Goal: Information Seeking & Learning: Learn about a topic

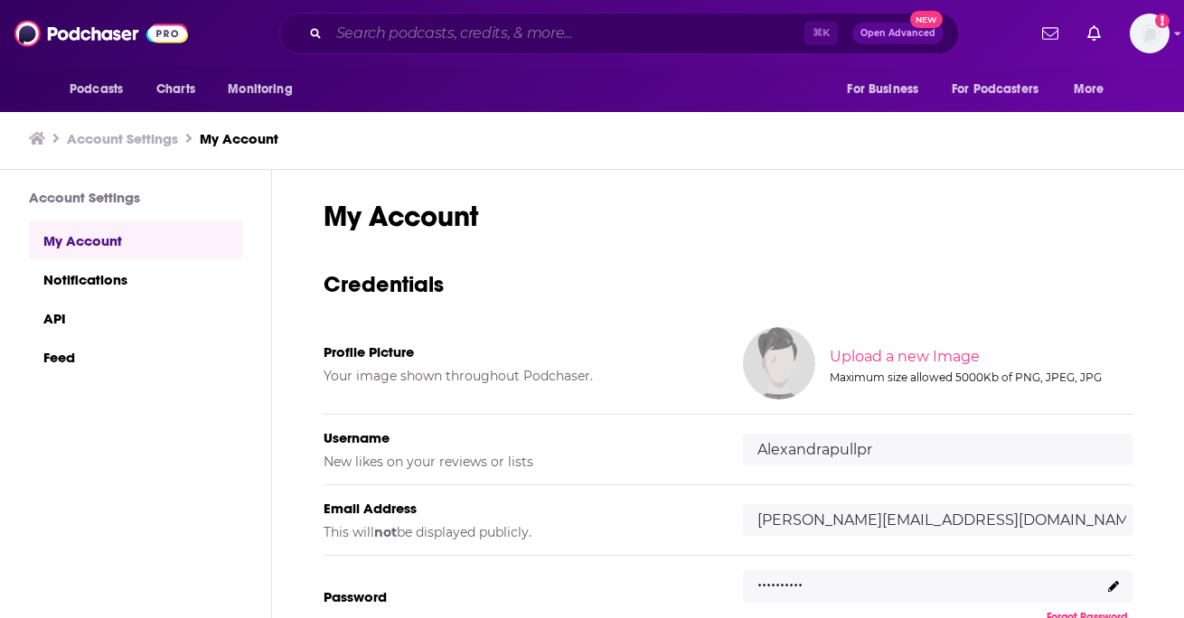
click at [512, 35] on input "Search podcasts, credits, & more..." at bounding box center [566, 33] width 475 height 29
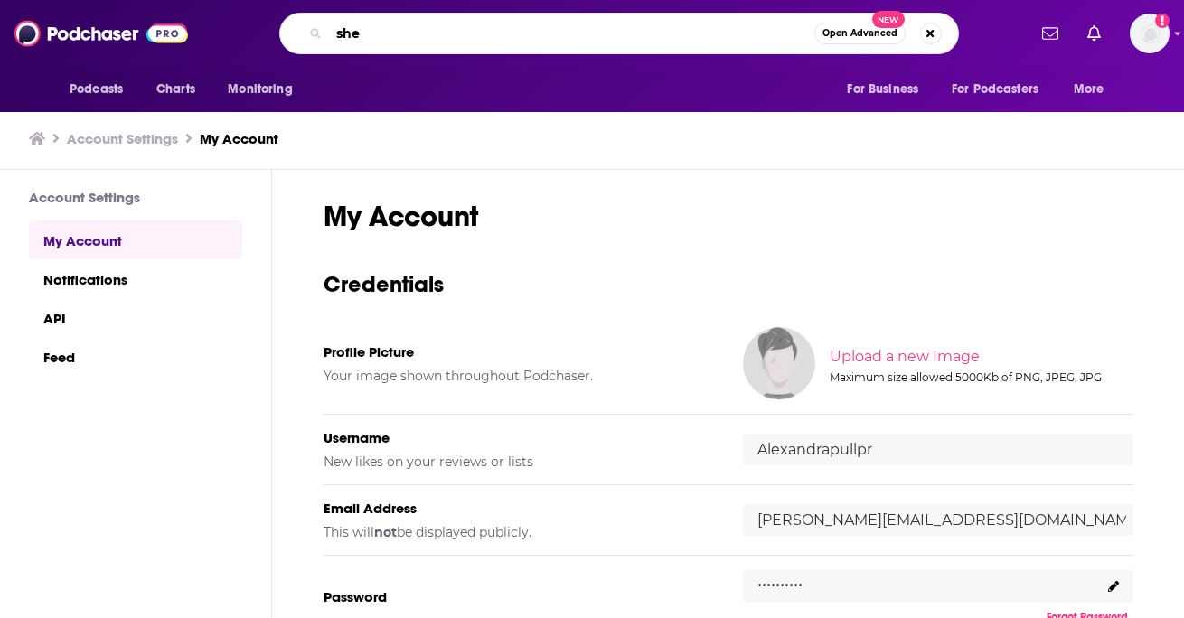
type input "she"
click at [1157, 32] on img "Logged in as Alexandrapullpr" at bounding box center [1149, 34] width 40 height 40
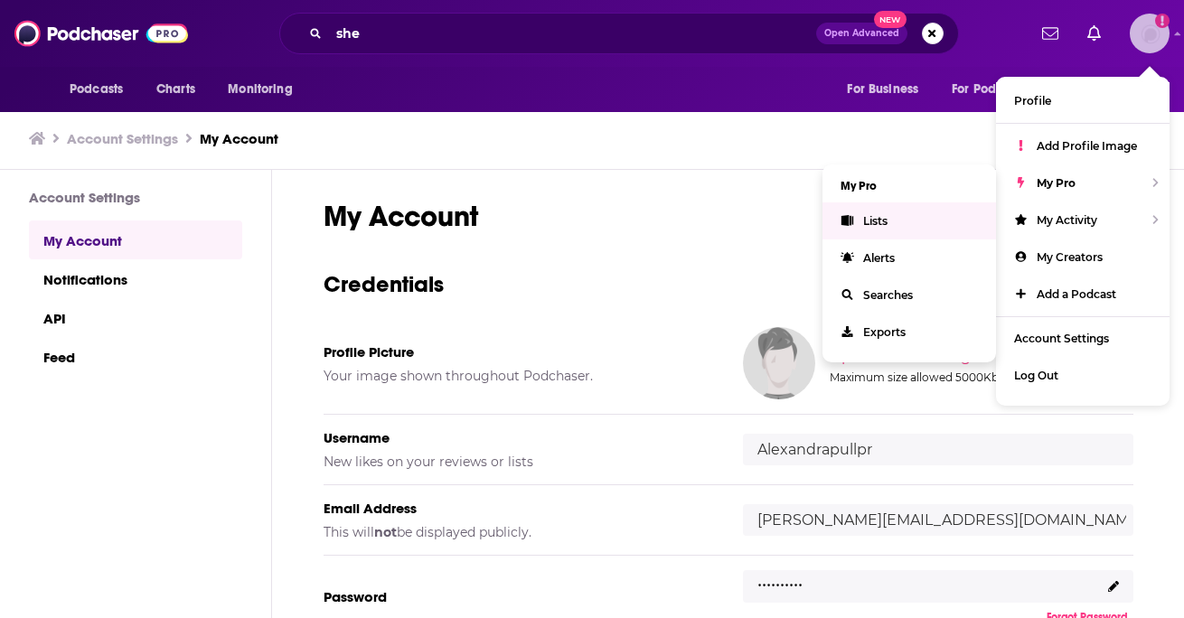
click at [897, 211] on link "Lists" at bounding box center [908, 220] width 173 height 37
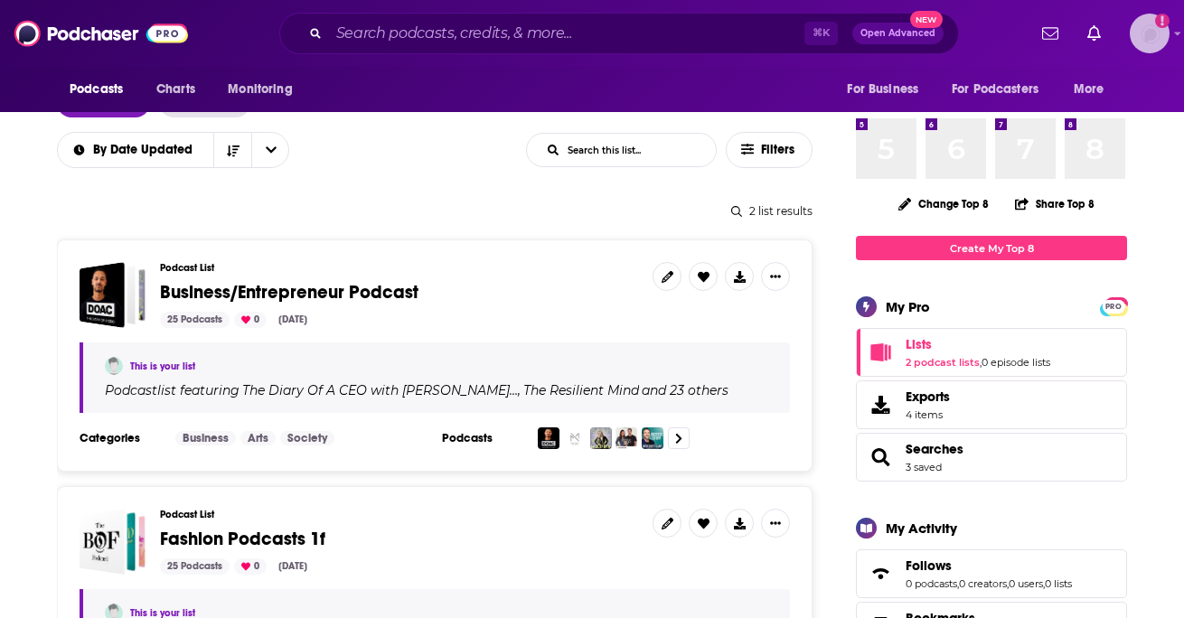
scroll to position [142, 0]
click at [922, 403] on span "Exports" at bounding box center [927, 396] width 44 height 16
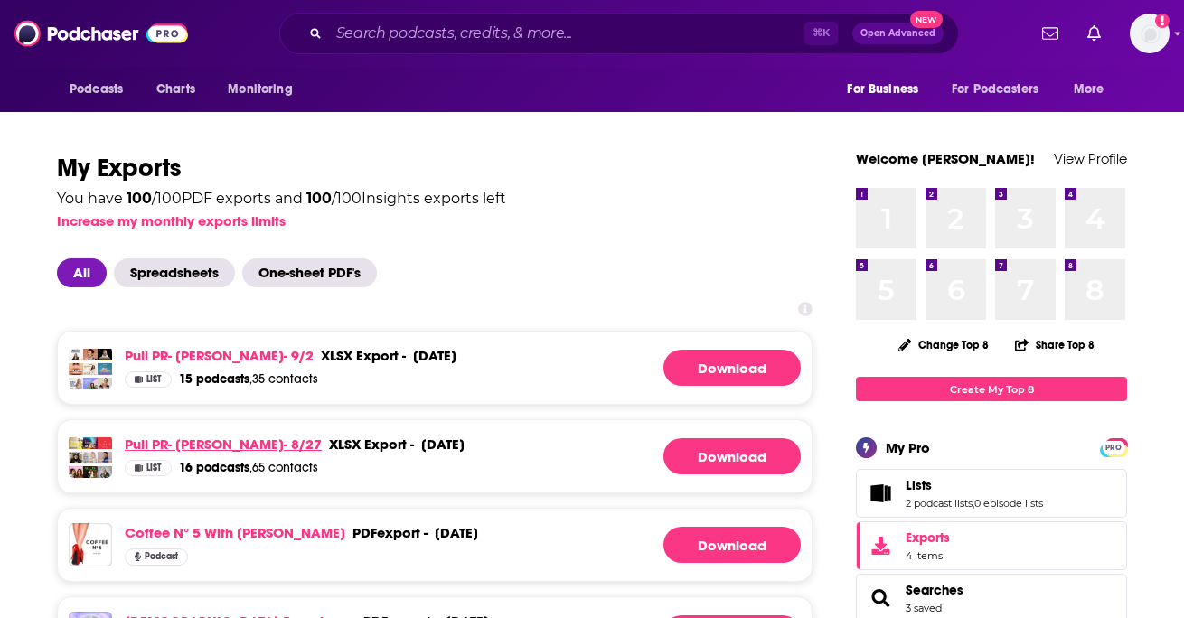
click at [220, 450] on link "Pull PR- [PERSON_NAME]- 8/27" at bounding box center [223, 444] width 197 height 17
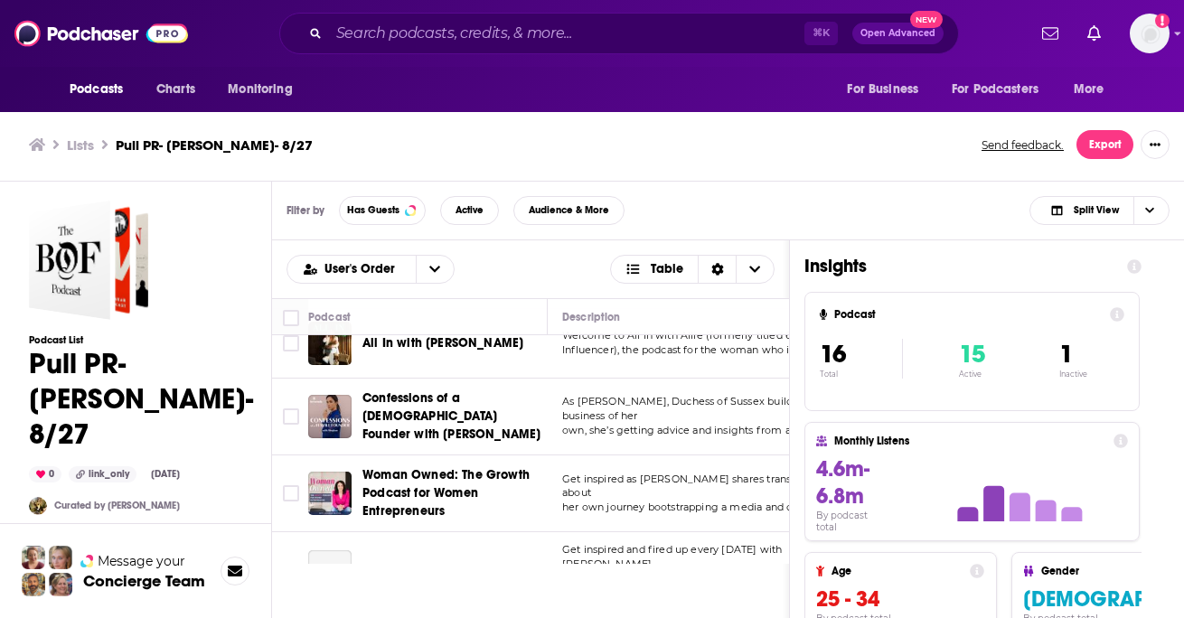
scroll to position [931, 0]
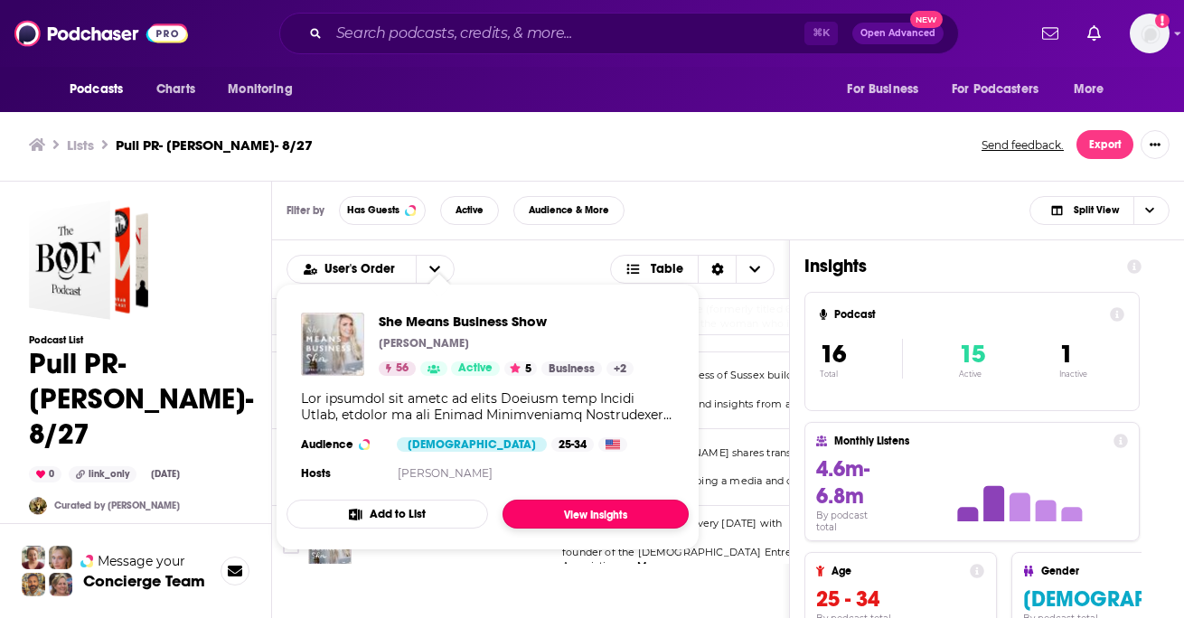
click at [556, 520] on link "View Insights" at bounding box center [595, 514] width 186 height 29
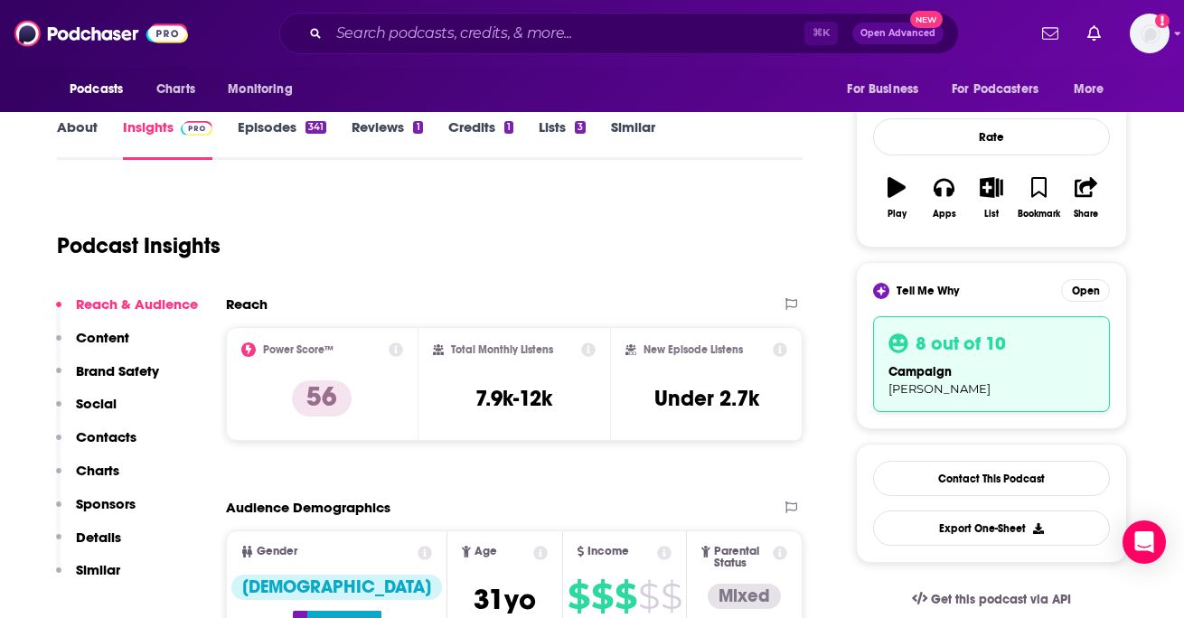
scroll to position [26, 0]
